Goal: Obtain resource: Download file/media

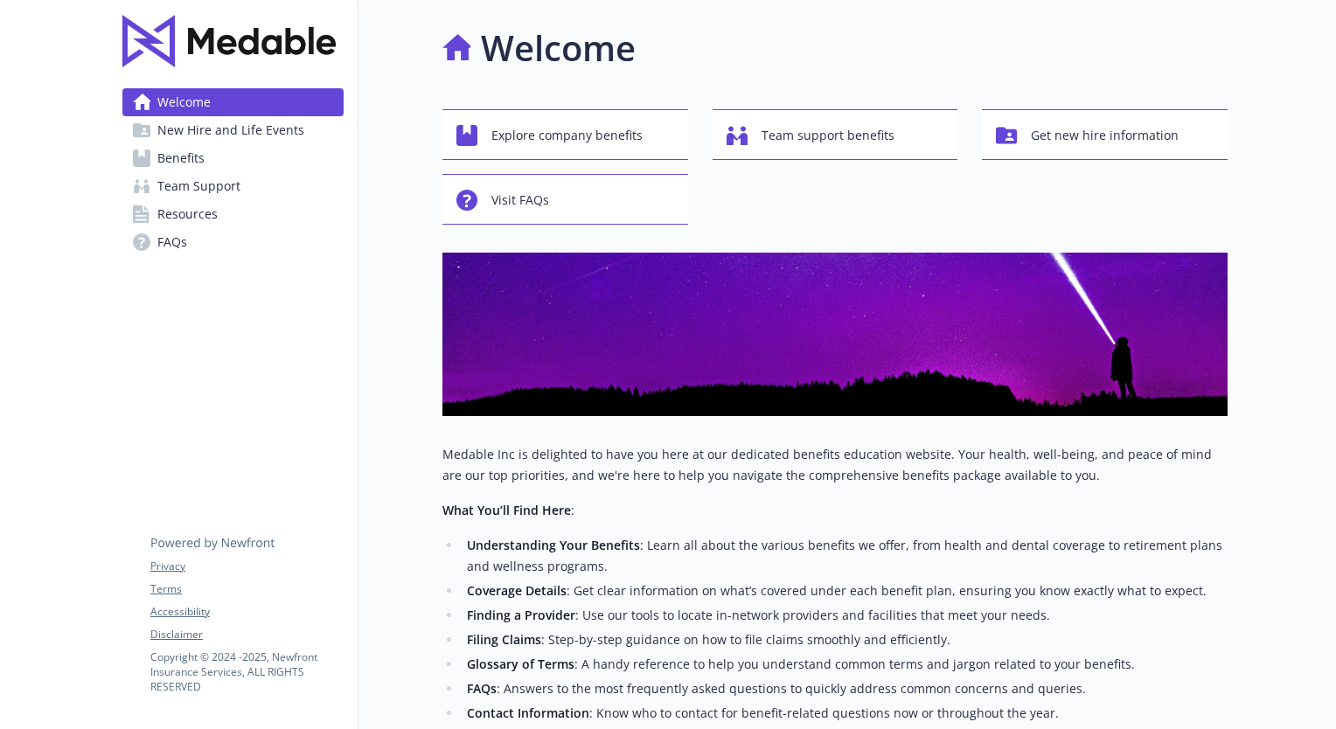
click at [192, 151] on span "Benefits" at bounding box center [180, 158] width 47 height 28
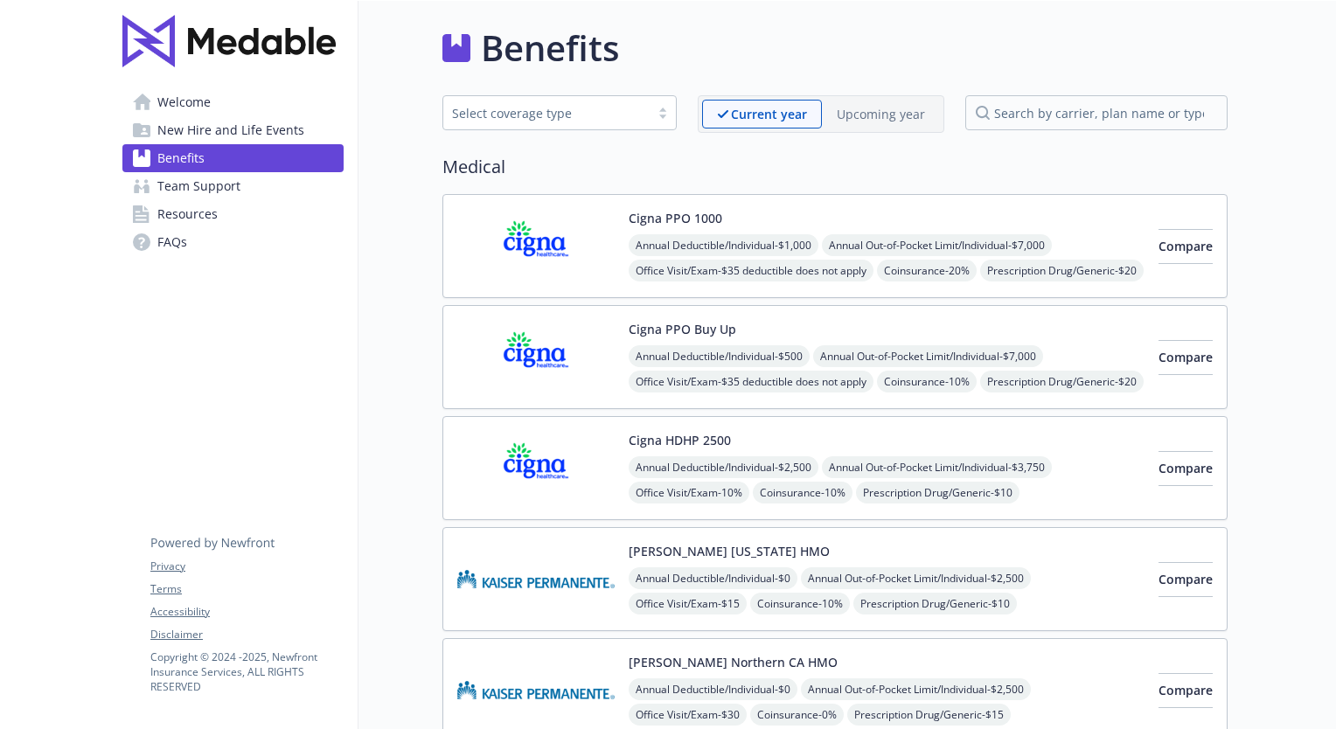
click at [872, 116] on p "Upcoming year" at bounding box center [881, 114] width 88 height 18
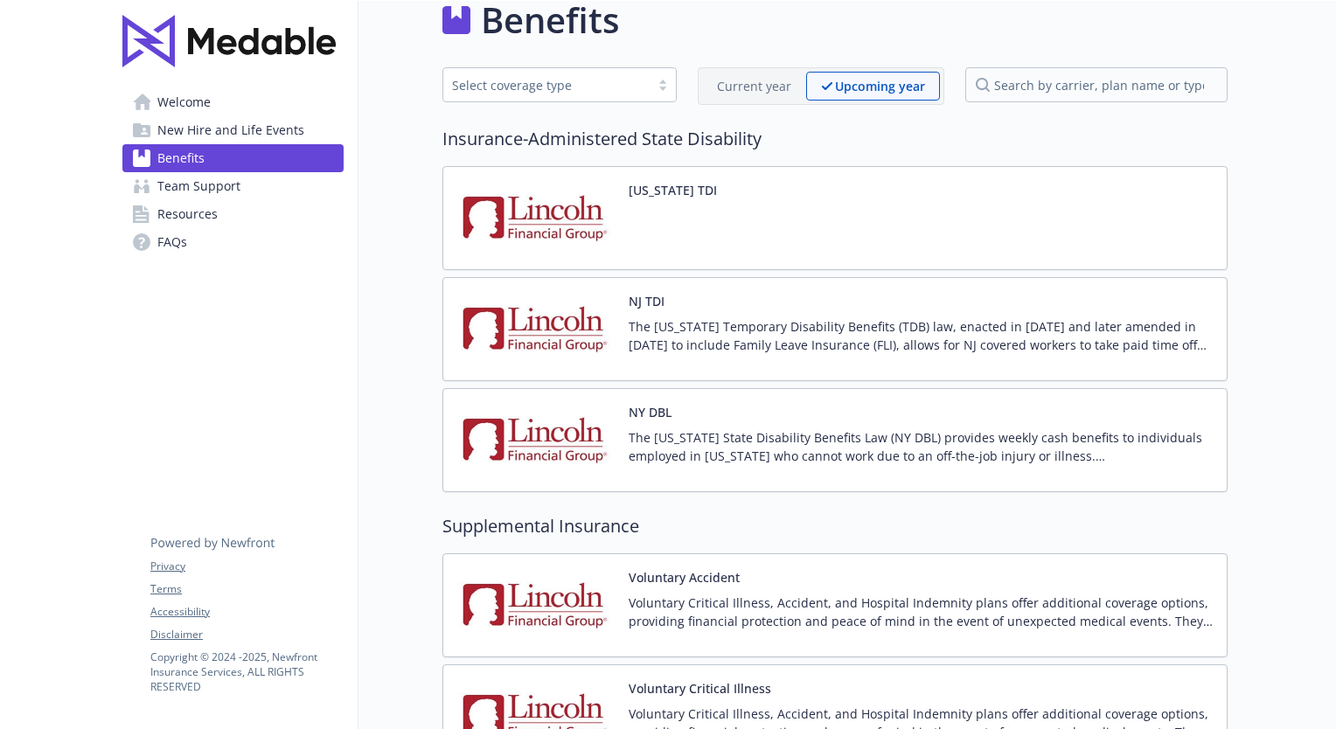
scroll to position [87, 0]
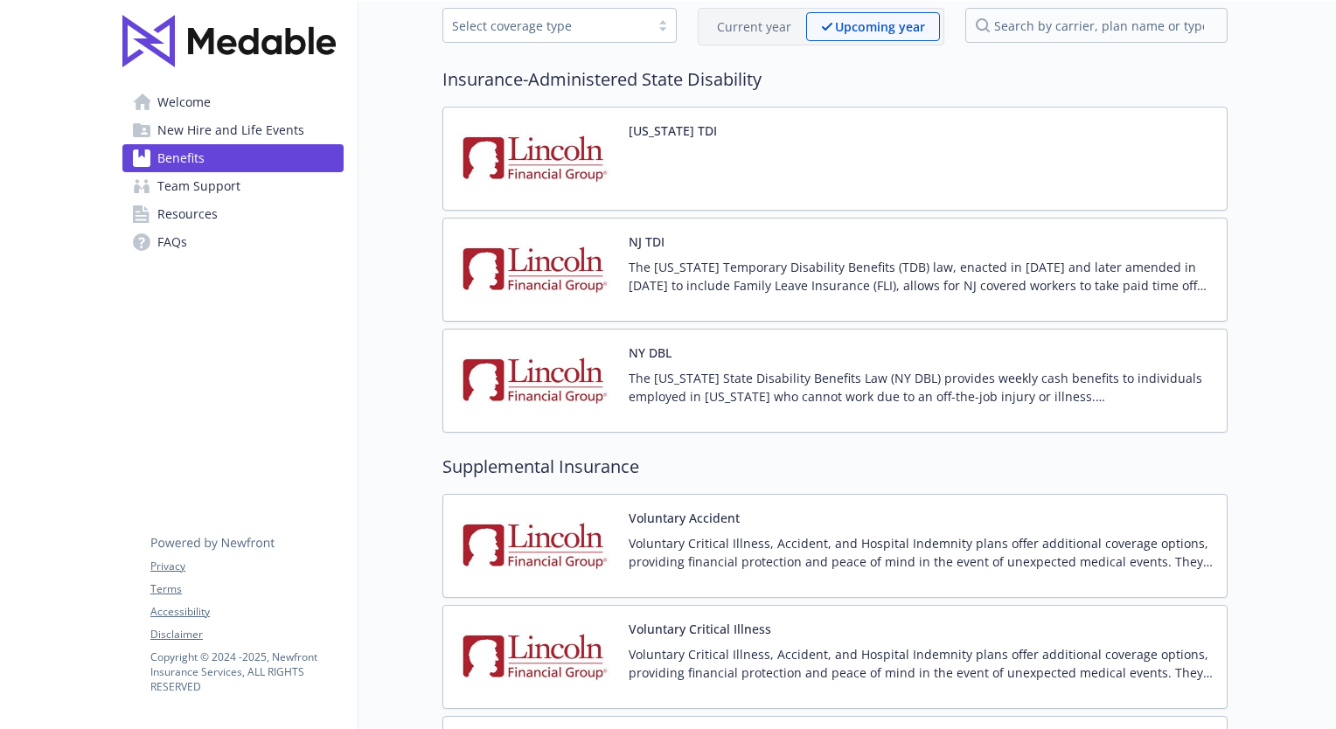
click at [753, 25] on p "Current year" at bounding box center [754, 26] width 74 height 18
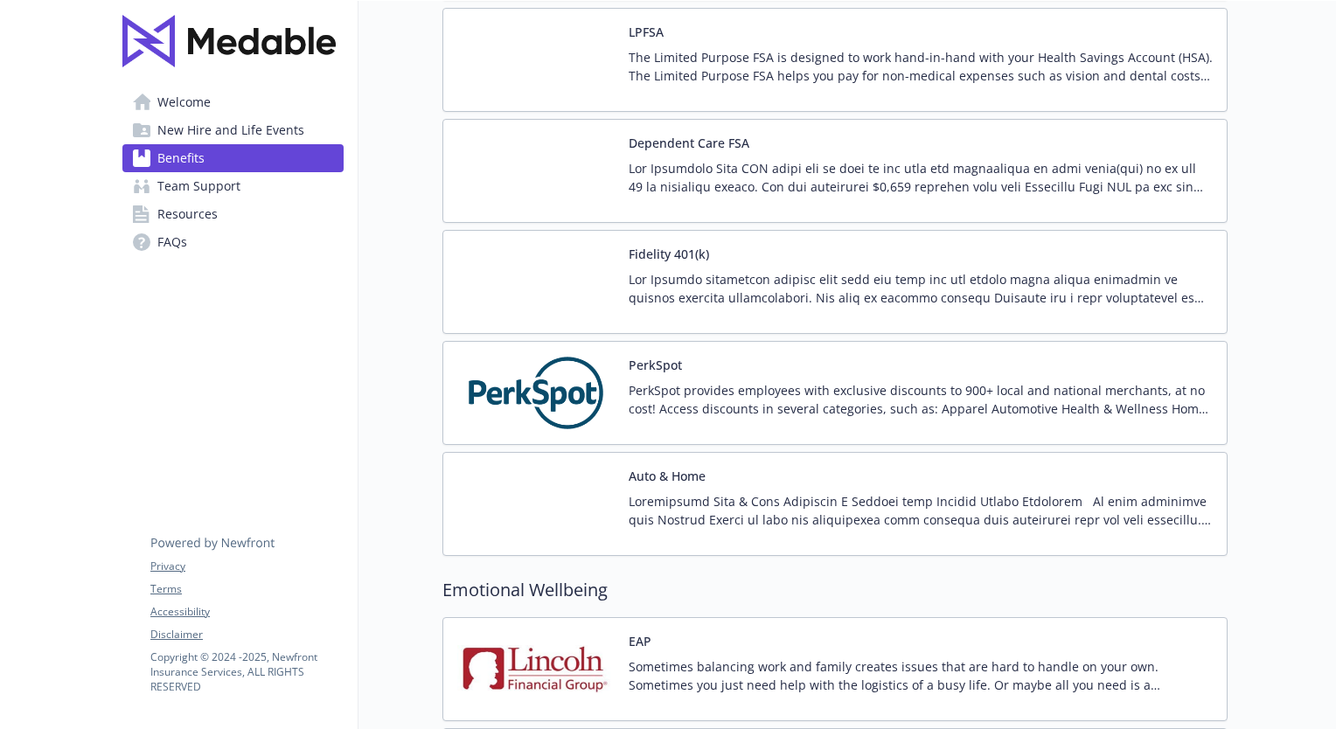
scroll to position [2885, 0]
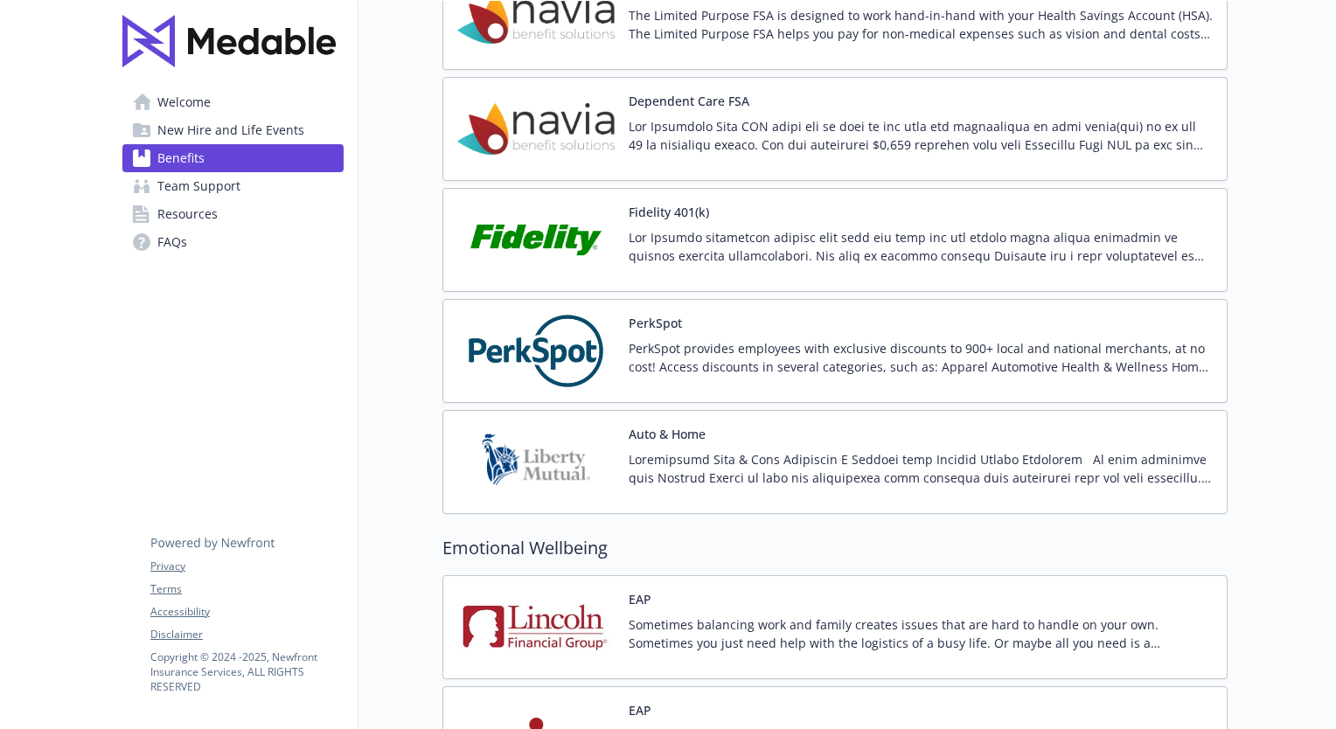
click at [220, 187] on span "Team Support" at bounding box center [198, 186] width 83 height 28
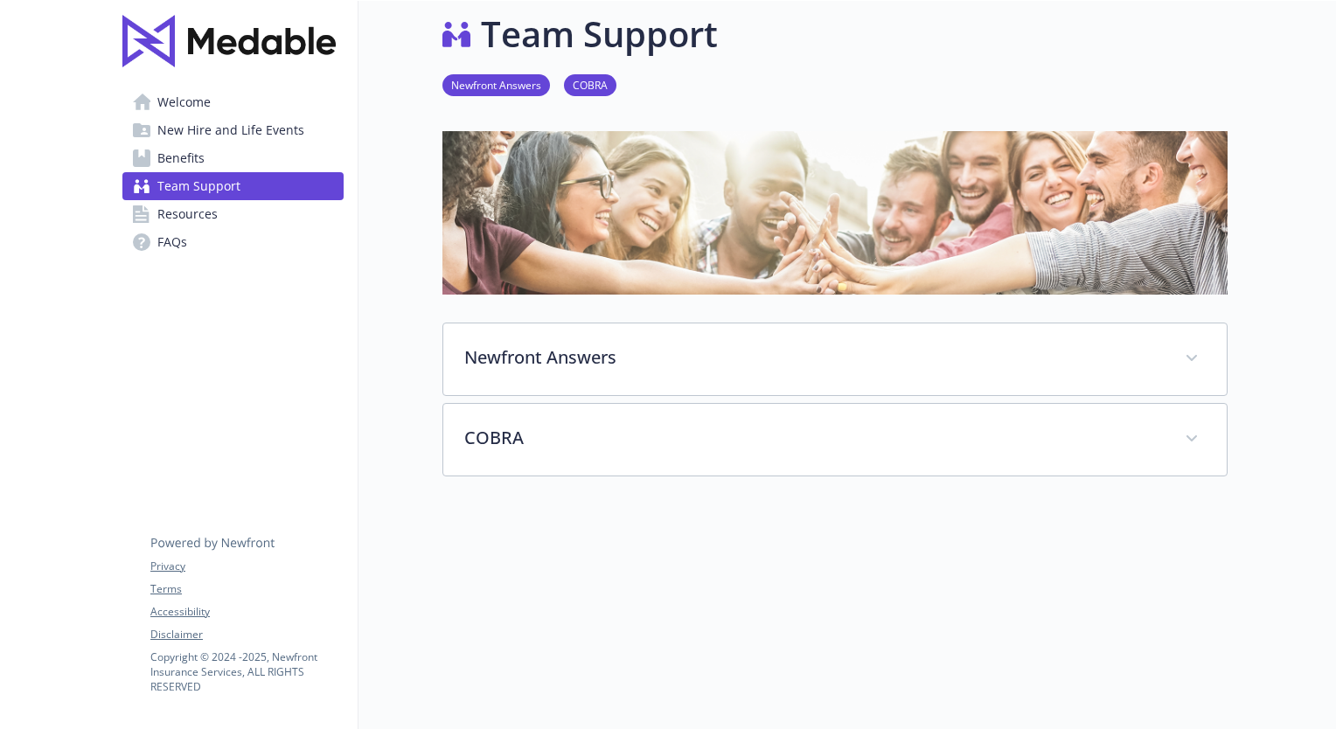
scroll to position [118, 0]
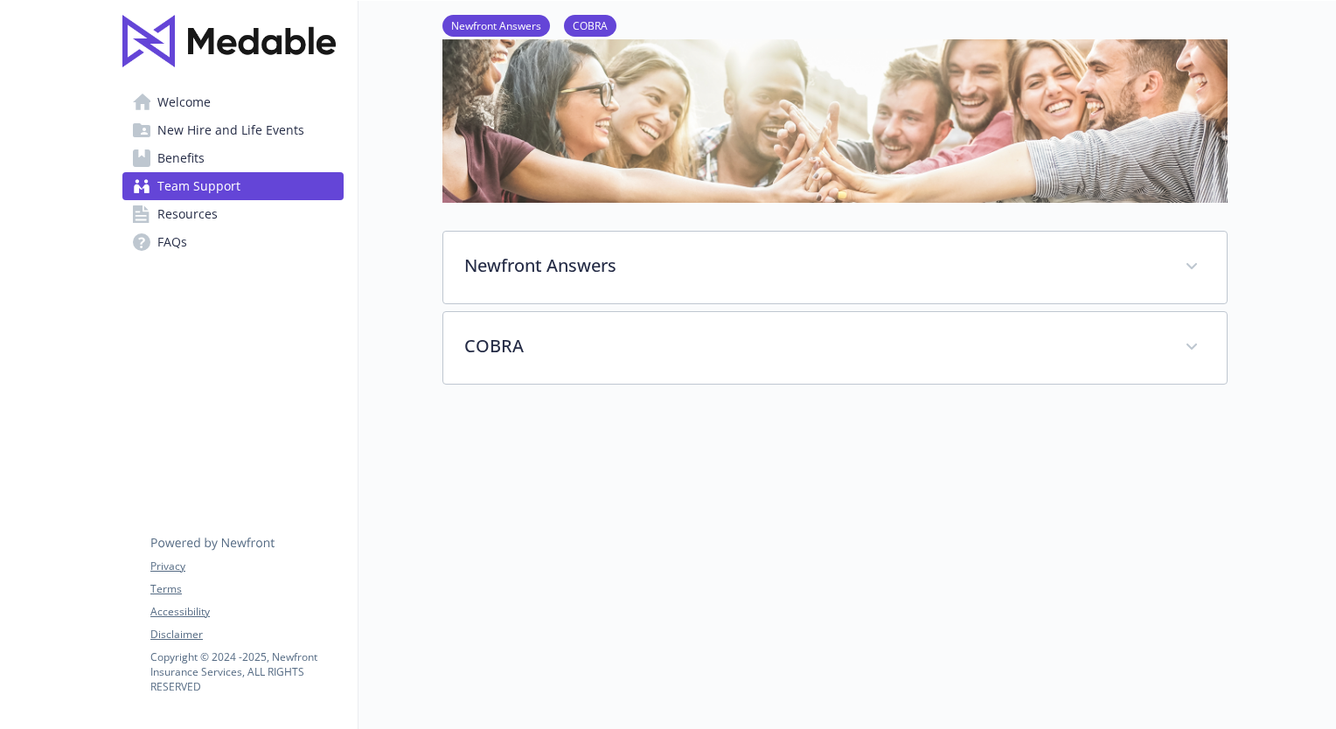
click at [622, 198] on div "Newfront Answers Newfront Answers gives you and your enrolled dependents access…" at bounding box center [834, 211] width 785 height 345
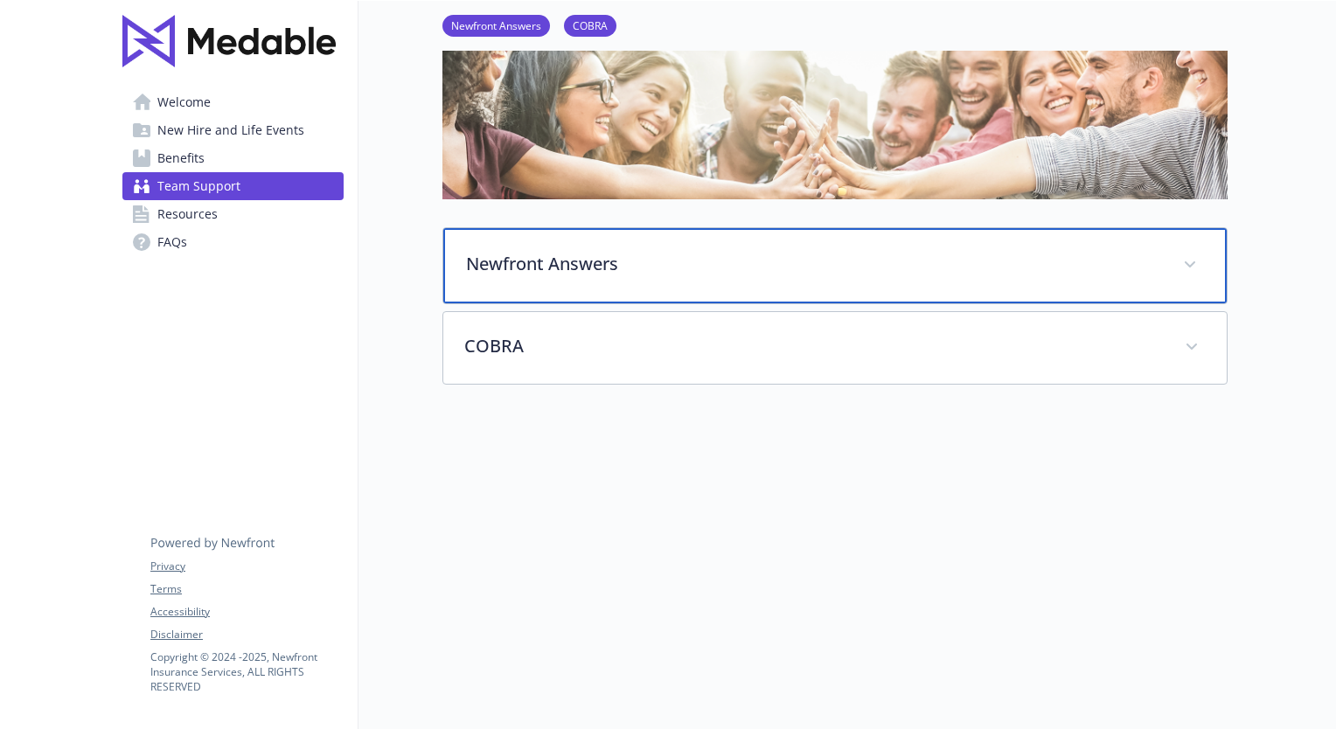
click at [640, 251] on p "Newfront Answers" at bounding box center [814, 264] width 696 height 26
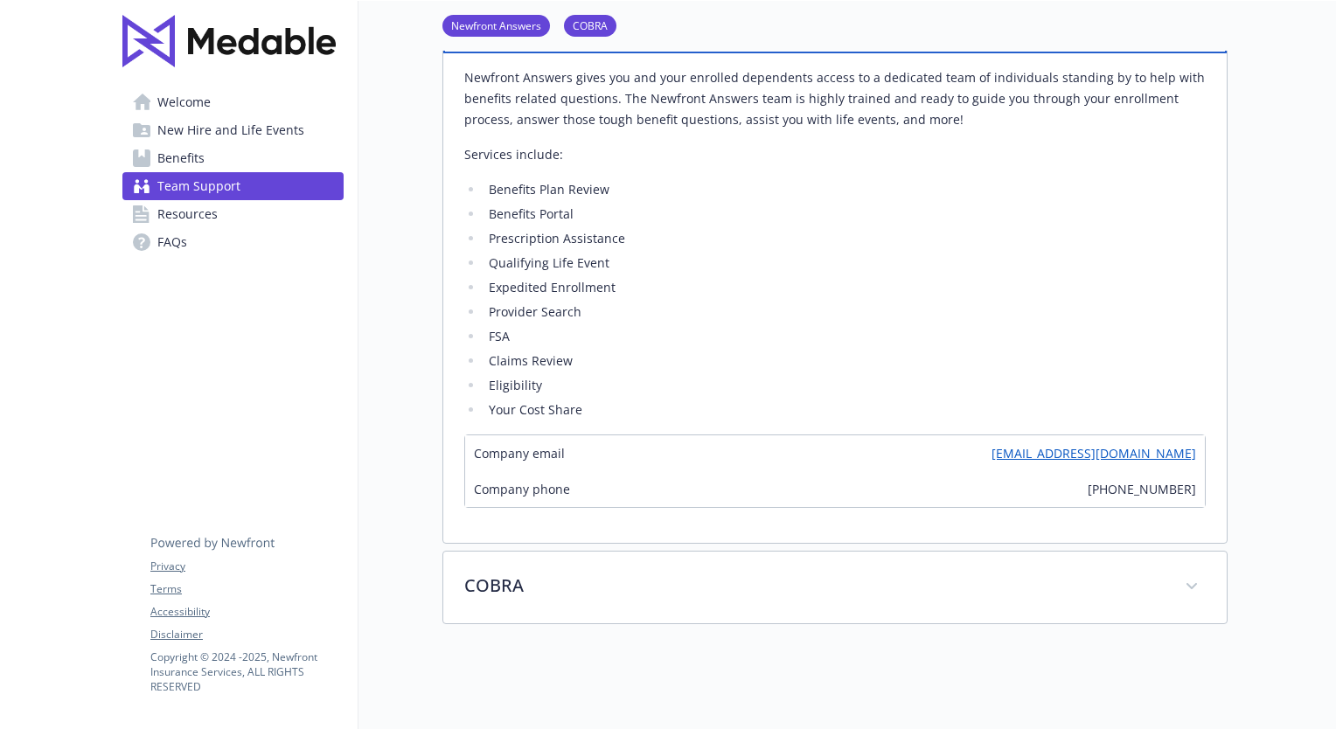
scroll to position [380, 0]
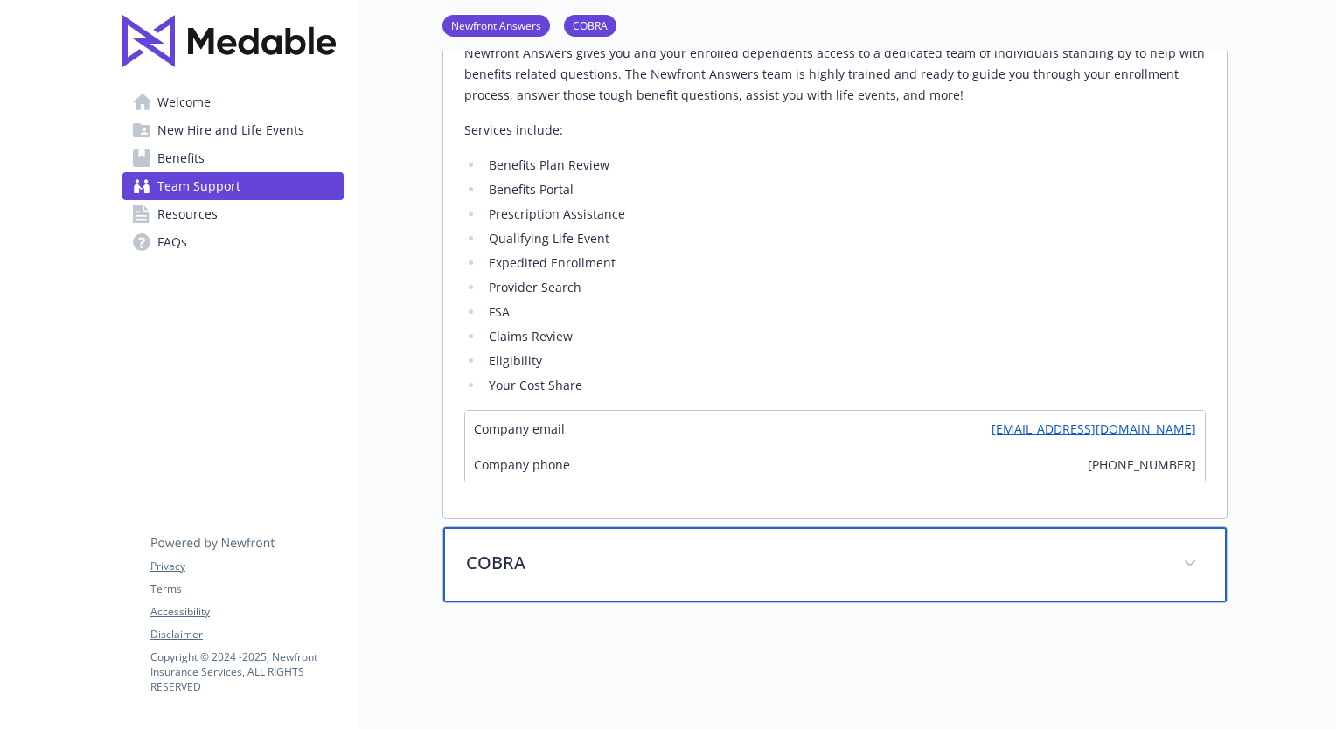
click at [487, 568] on p "COBRA" at bounding box center [814, 563] width 696 height 26
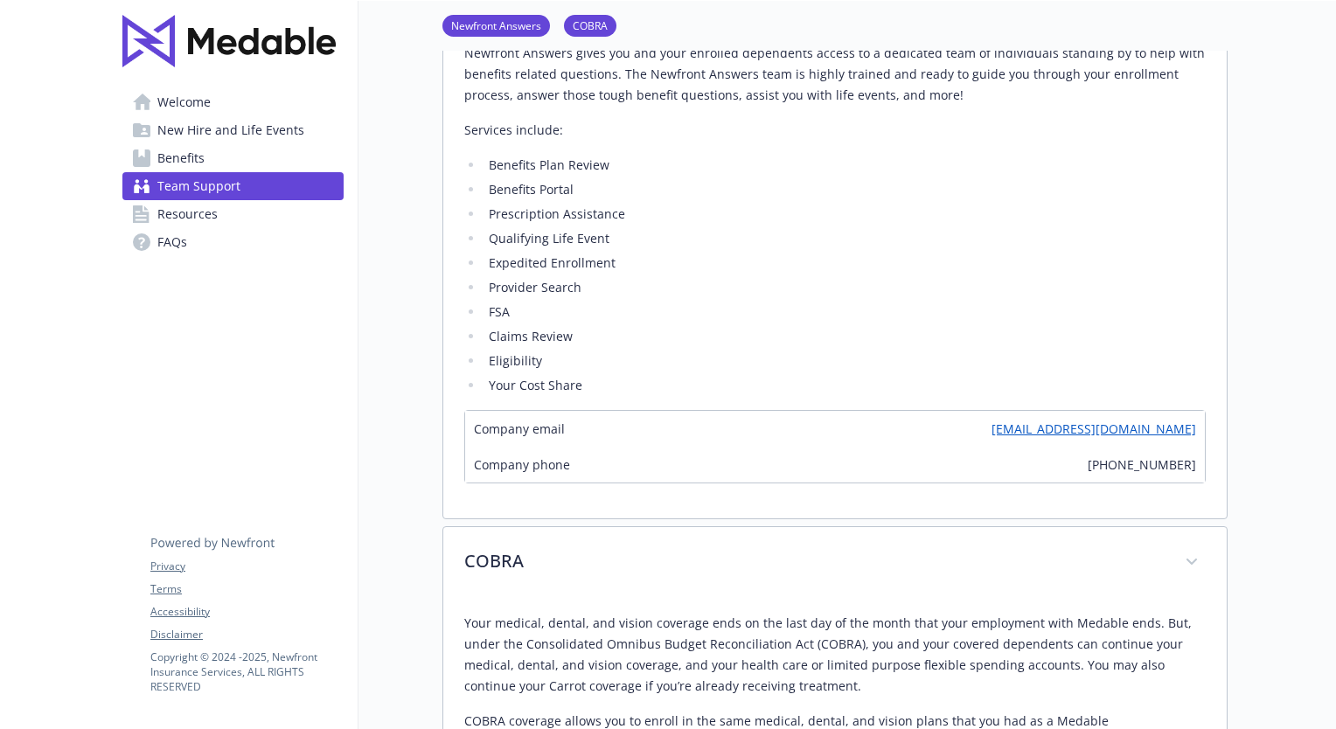
click at [203, 214] on span "Resources" at bounding box center [187, 214] width 60 height 28
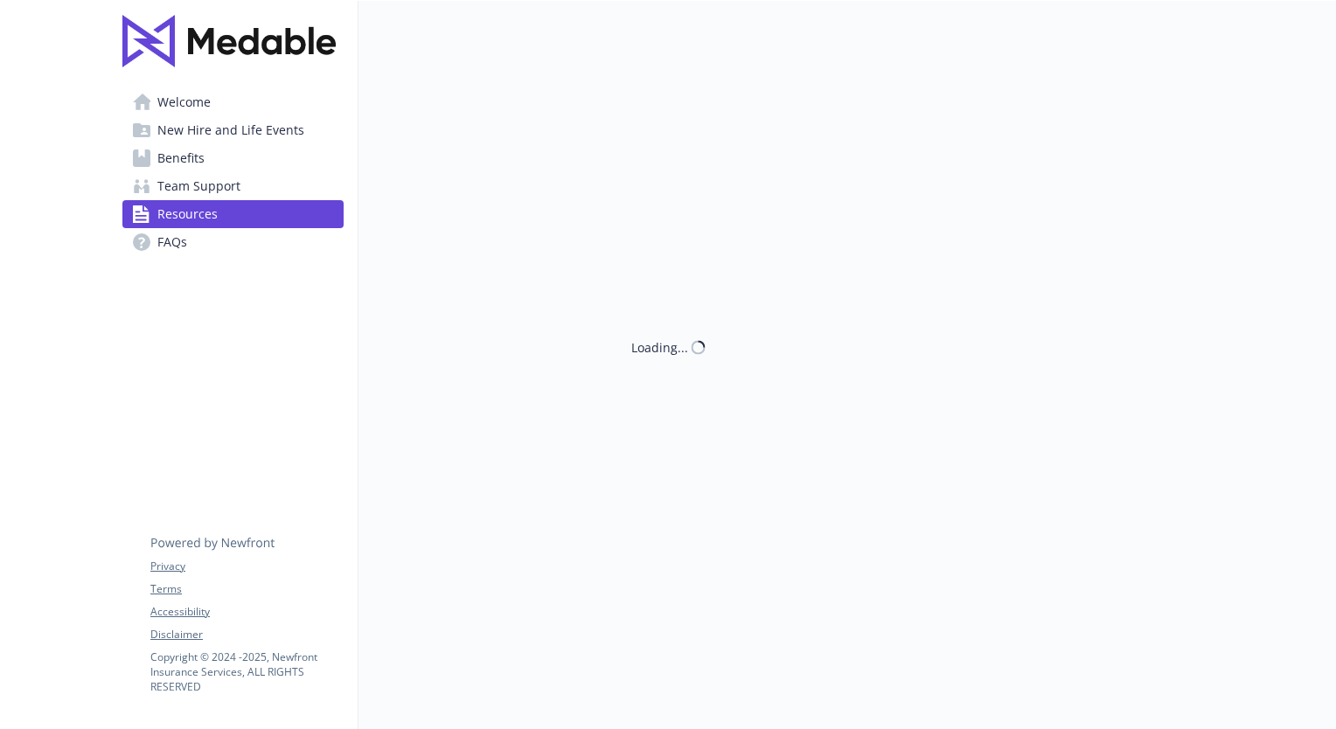
scroll to position [380, 0]
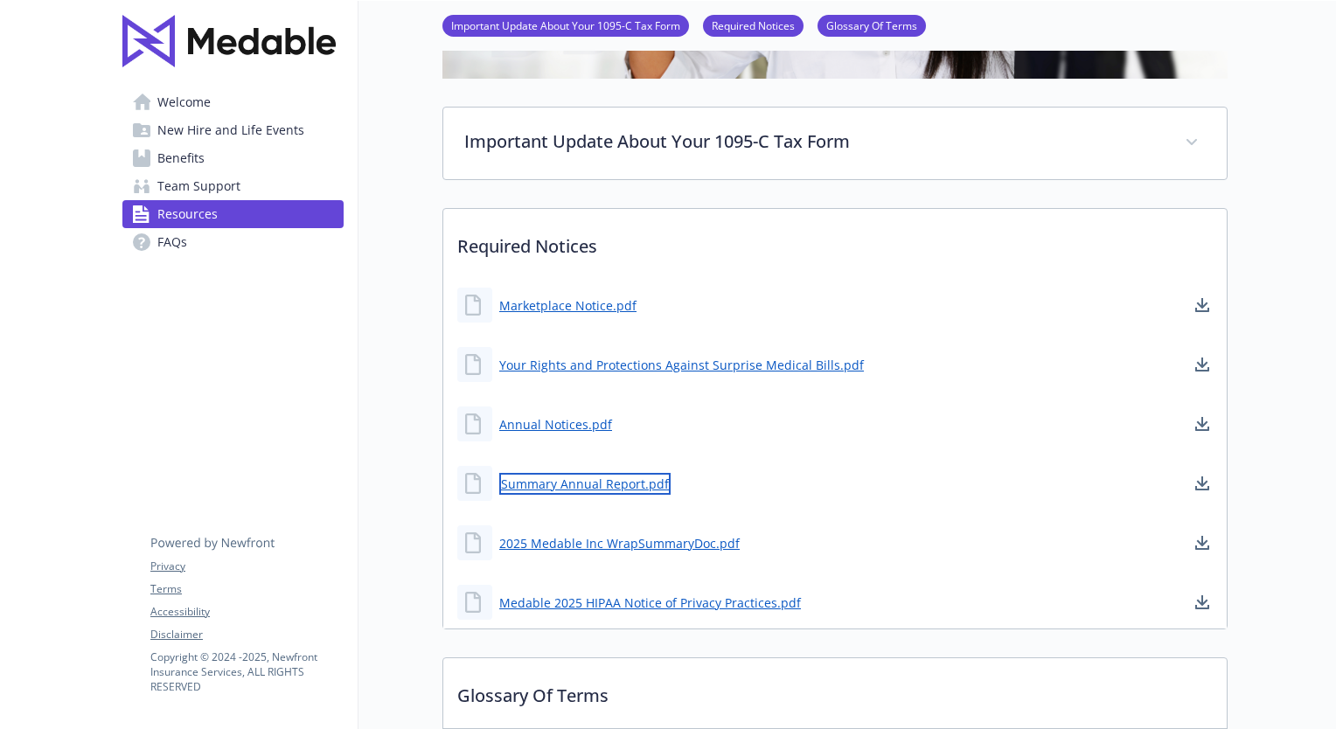
click at [640, 483] on link "Summary Annual Report.pdf" at bounding box center [584, 484] width 171 height 22
